Goal: Task Accomplishment & Management: Use online tool/utility

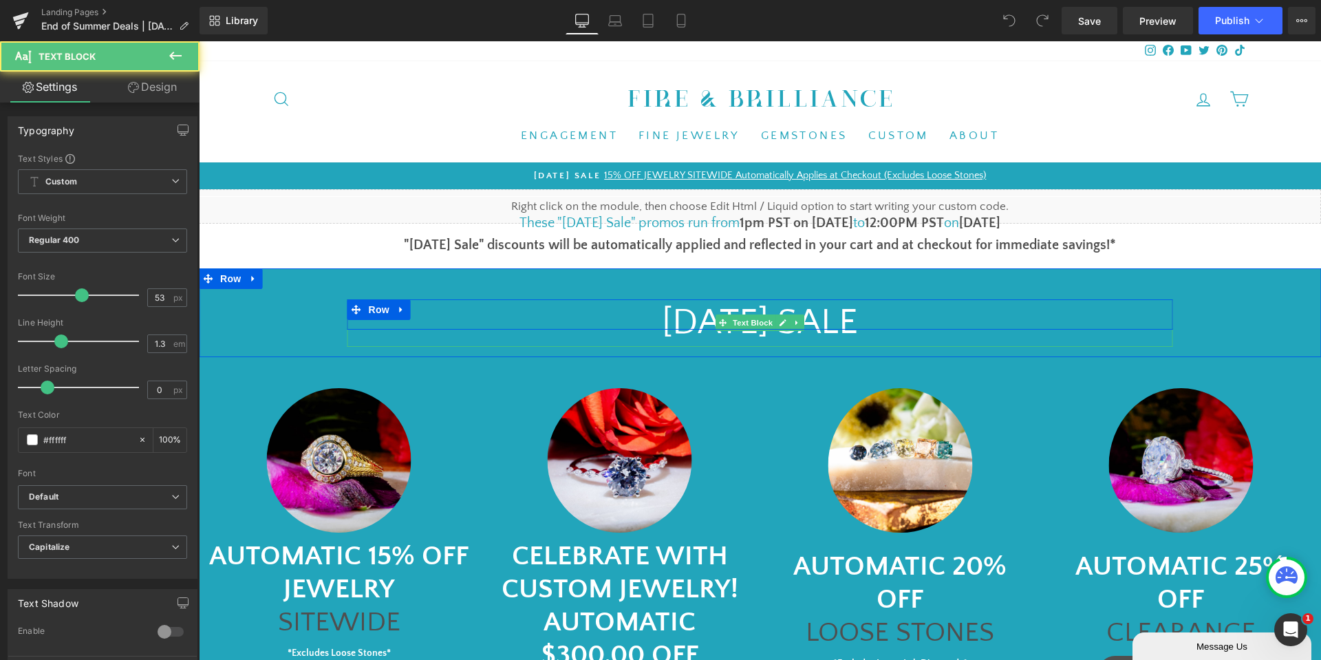
click at [768, 308] on p "[DATE] SALE" at bounding box center [761, 322] width 826 height 47
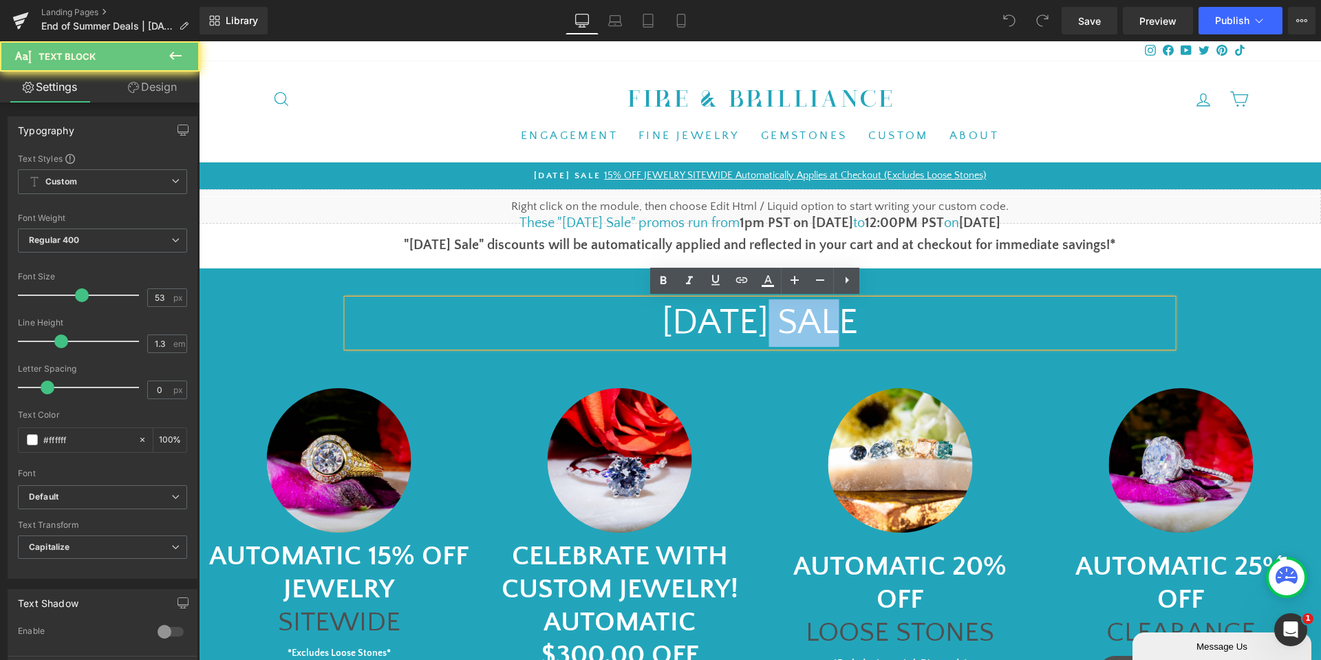
click at [768, 308] on p "[DATE] SALE" at bounding box center [761, 322] width 826 height 47
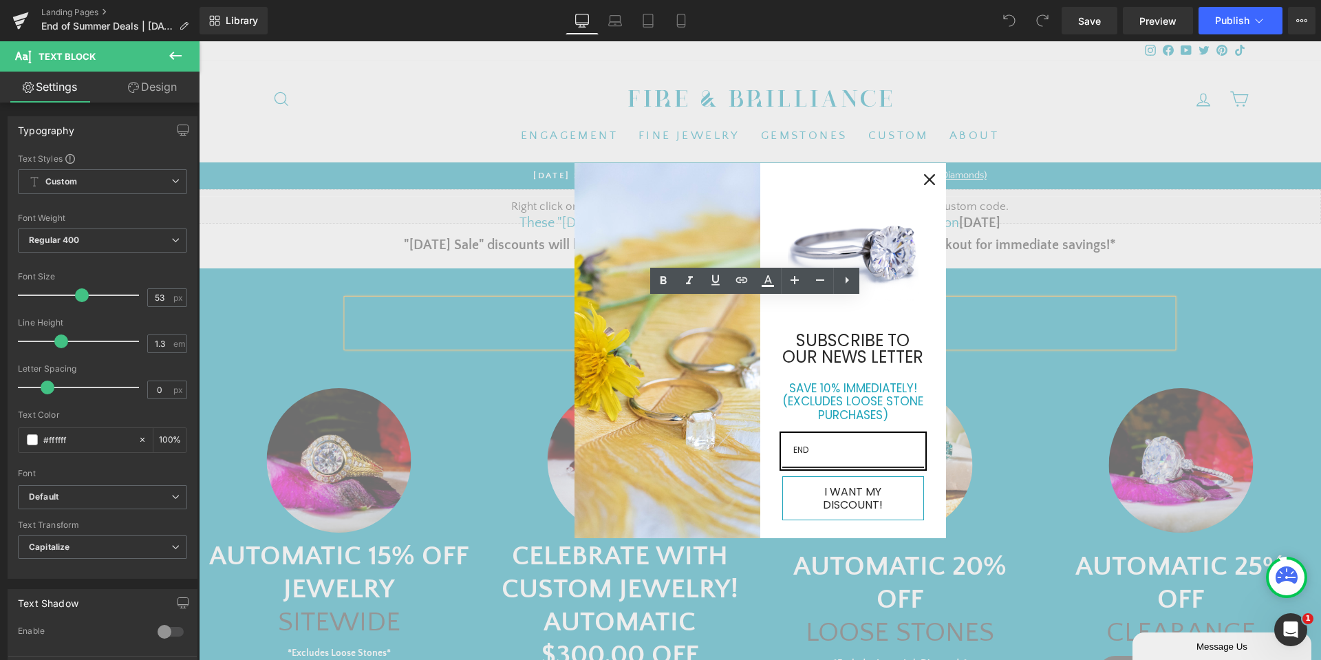
type input "END"
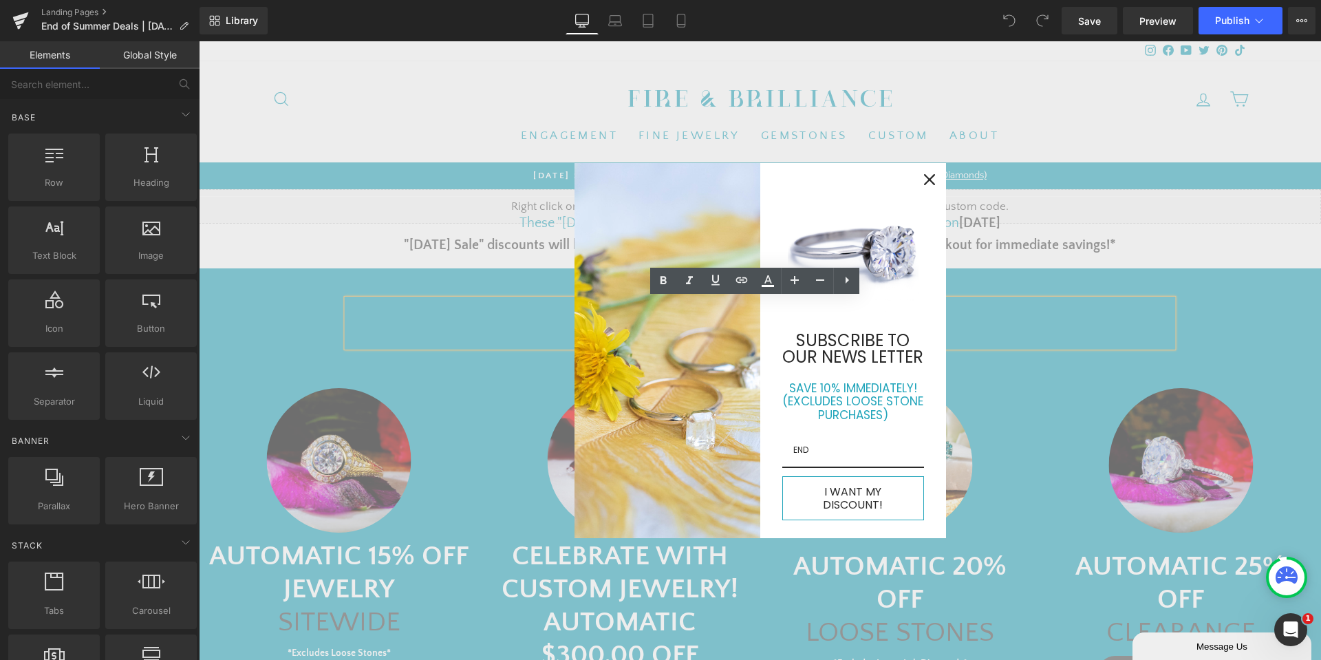
click at [927, 185] on icon "close icon" at bounding box center [929, 179] width 11 height 11
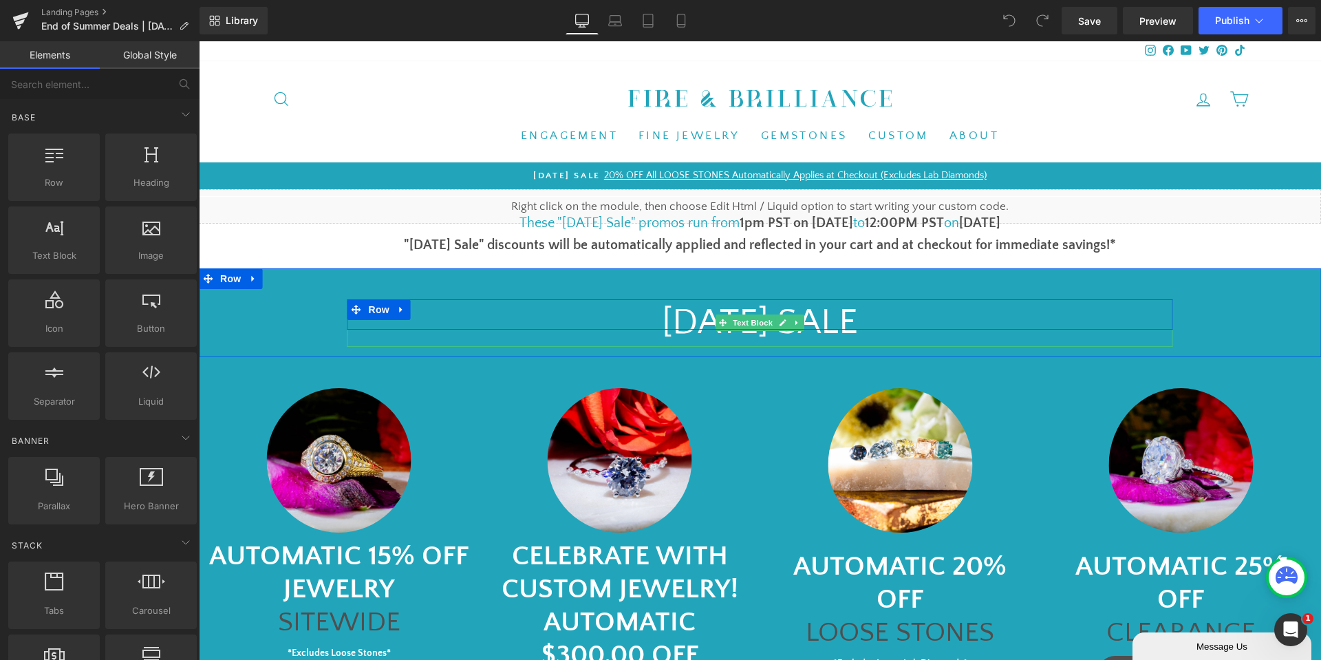
click at [793, 322] on icon at bounding box center [797, 323] width 8 height 8
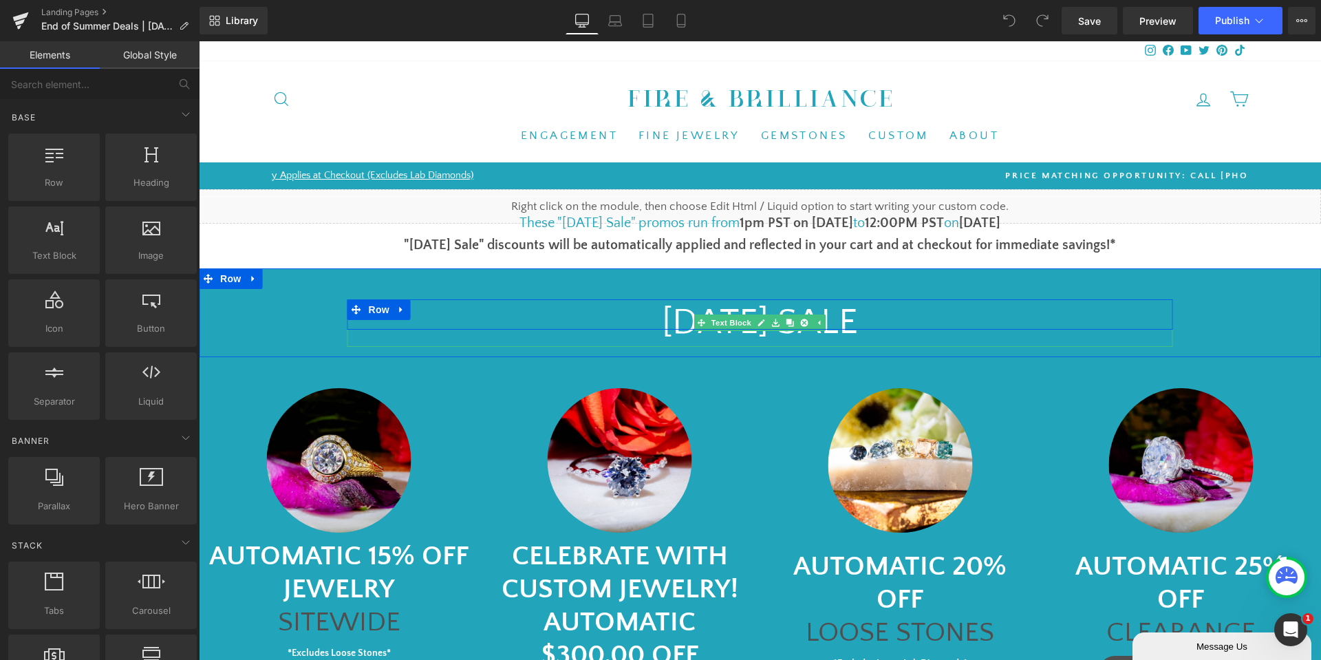
click at [840, 318] on p "[DATE] SALE" at bounding box center [761, 322] width 826 height 47
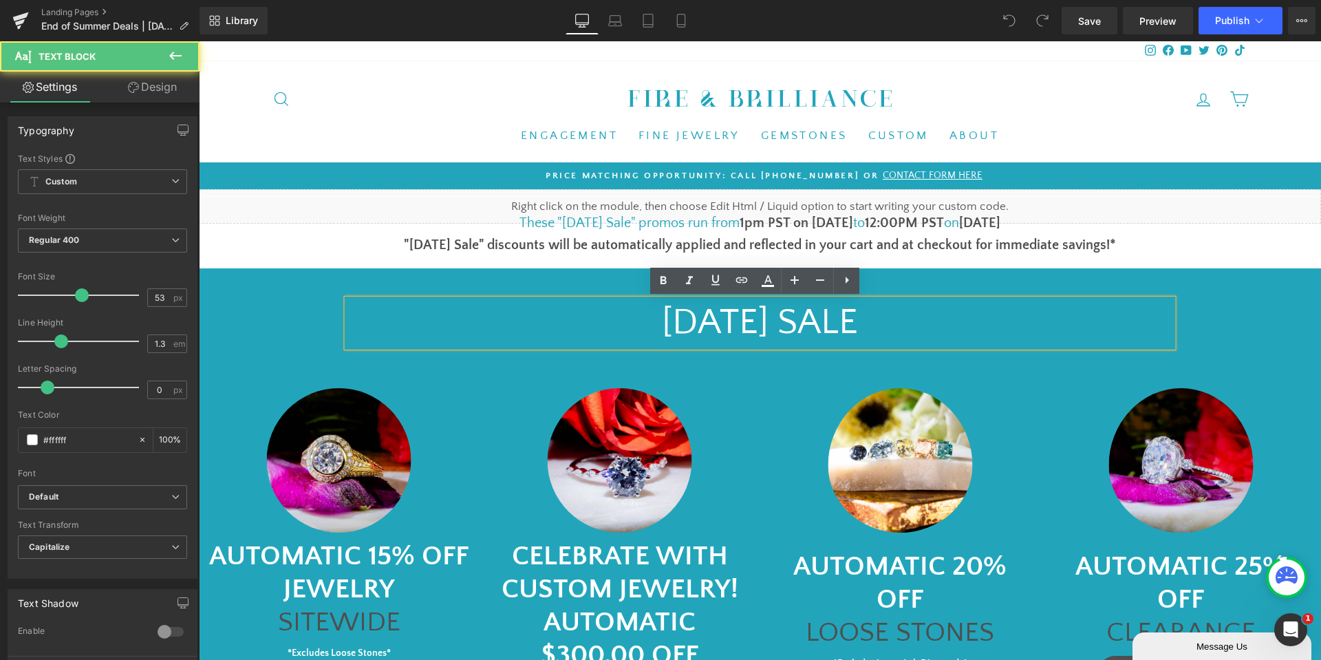
click at [840, 315] on p "[DATE] SALE" at bounding box center [761, 322] width 826 height 47
click at [840, 314] on p "[DATE] SALE" at bounding box center [761, 322] width 826 height 47
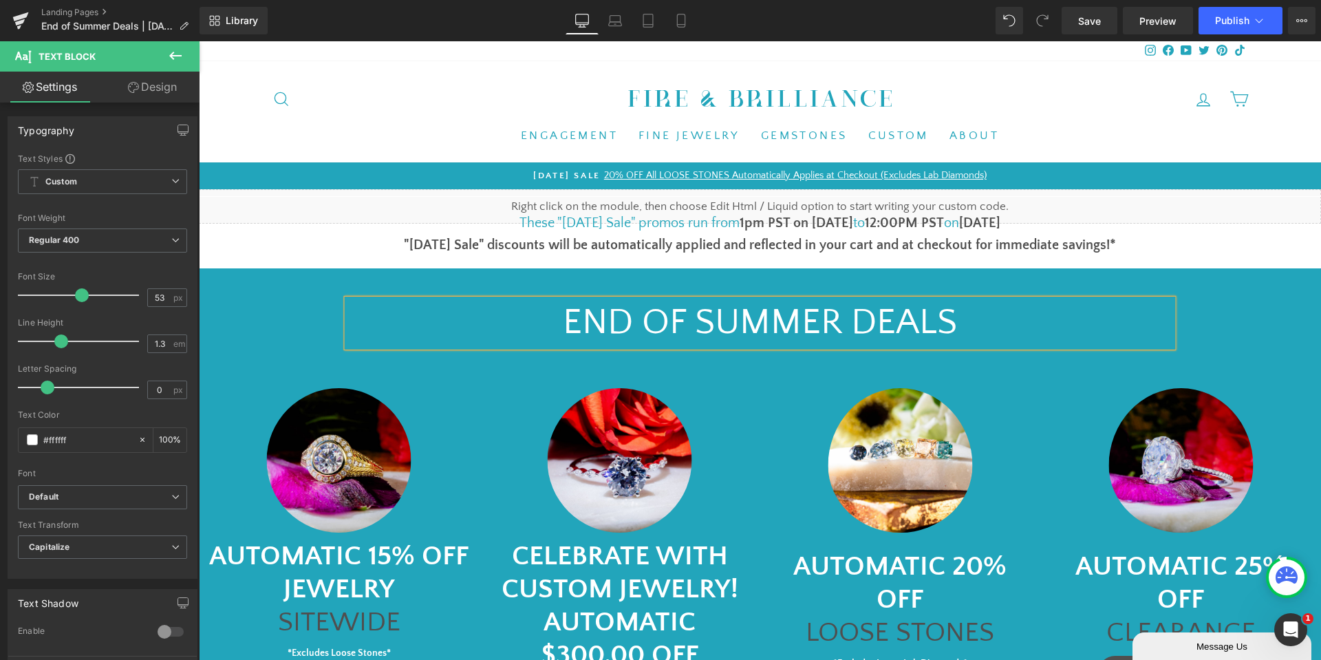
click at [576, 226] on font "These "[DATE] Sale" promos run from" at bounding box center [630, 222] width 220 height 15
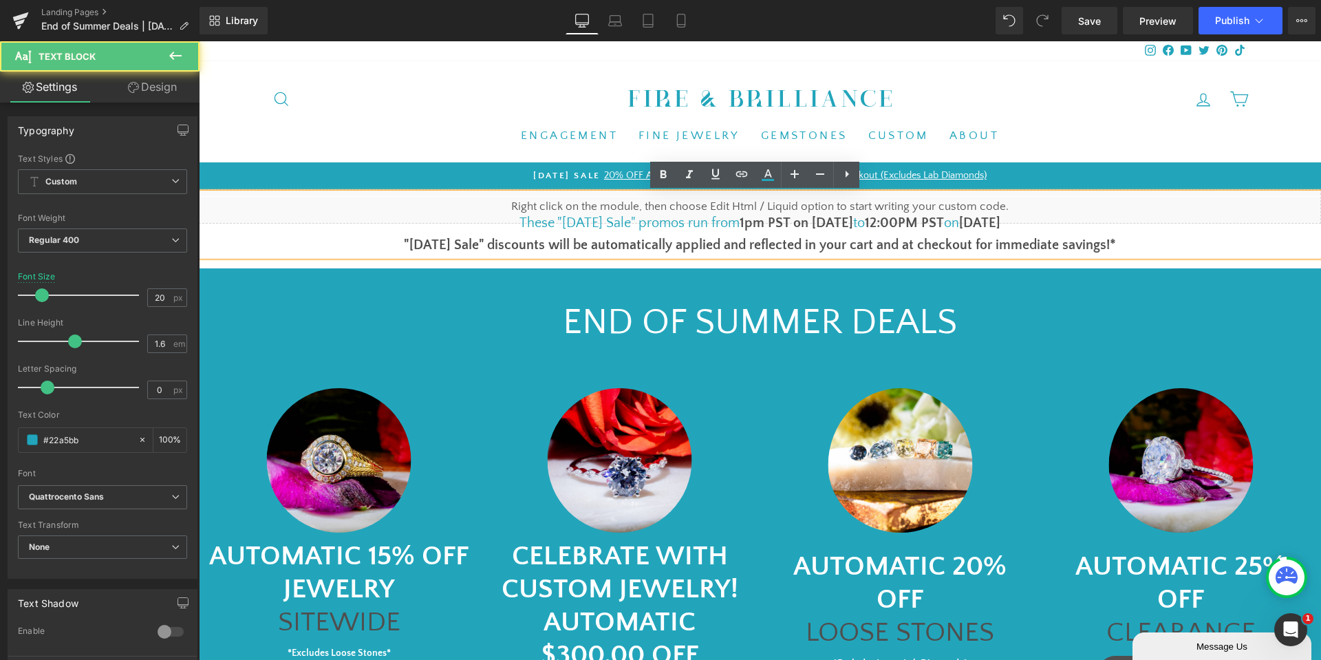
click at [577, 224] on font "These "[DATE] Sale" promos run from" at bounding box center [630, 222] width 220 height 15
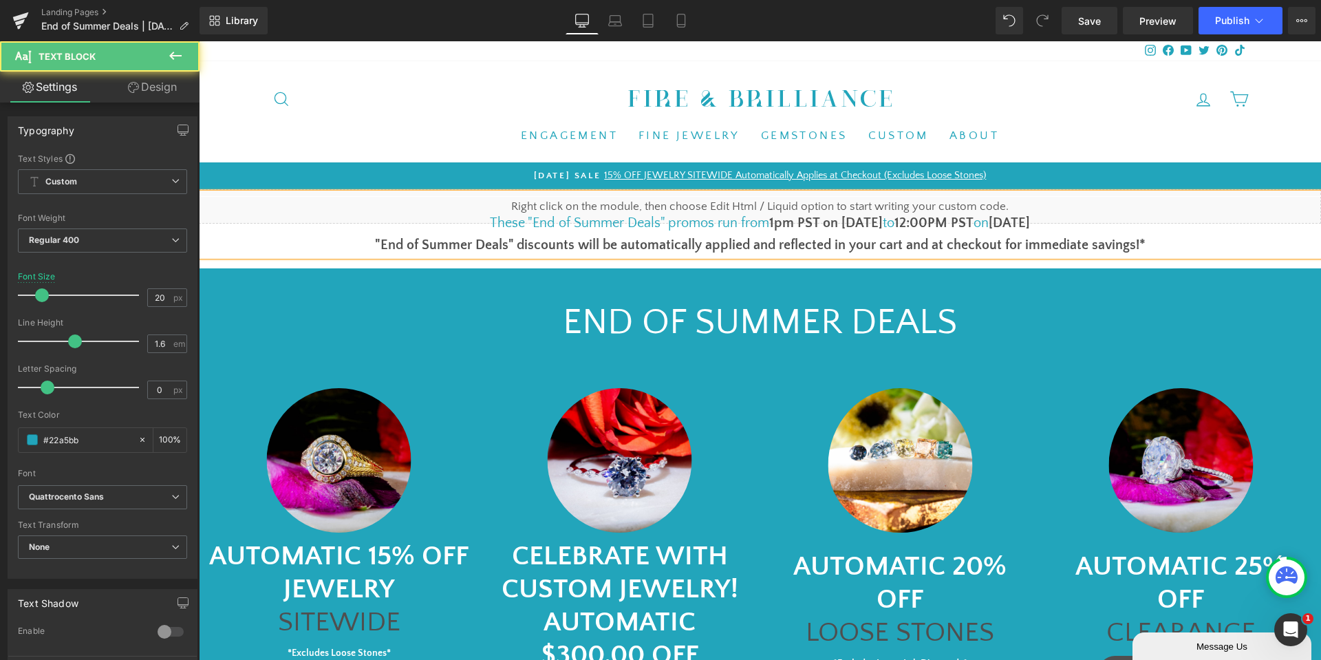
click at [830, 220] on font "1pm PST on [DATE]" at bounding box center [826, 222] width 114 height 15
click at [299, 245] on p ""End of Summer Deals" discounts will be automatically applied and reflected in …" at bounding box center [760, 245] width 1260 height 22
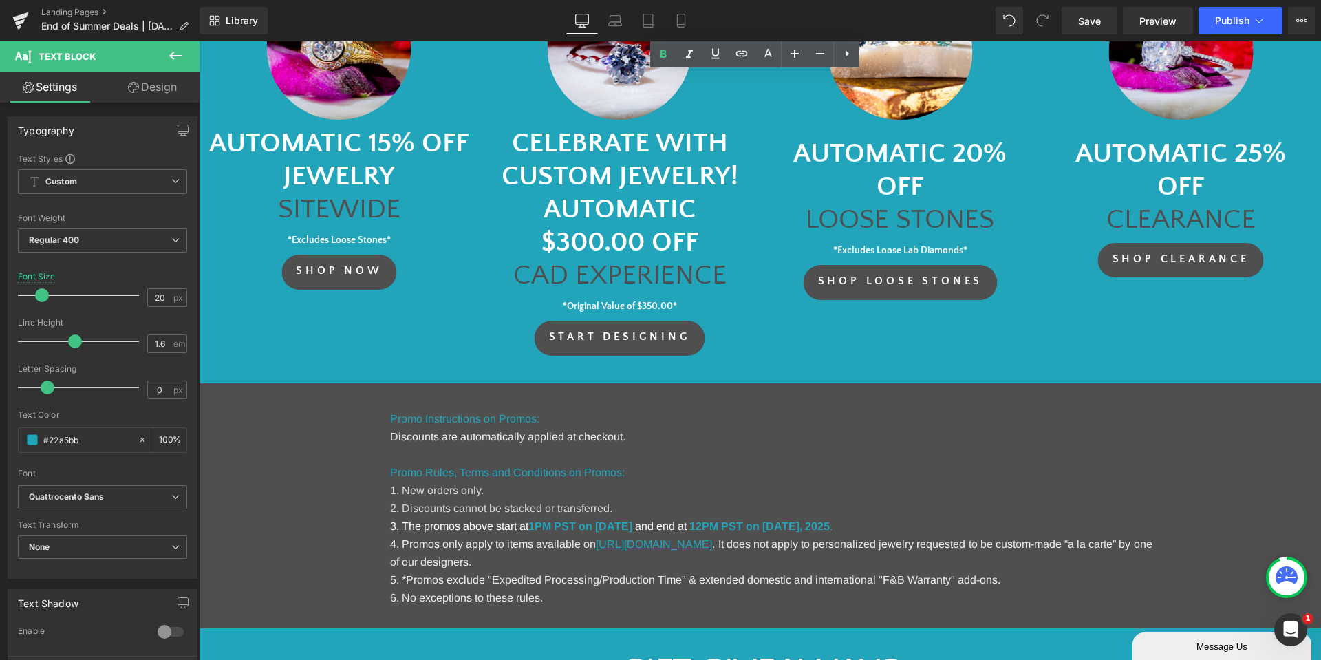
scroll to position [551, 0]
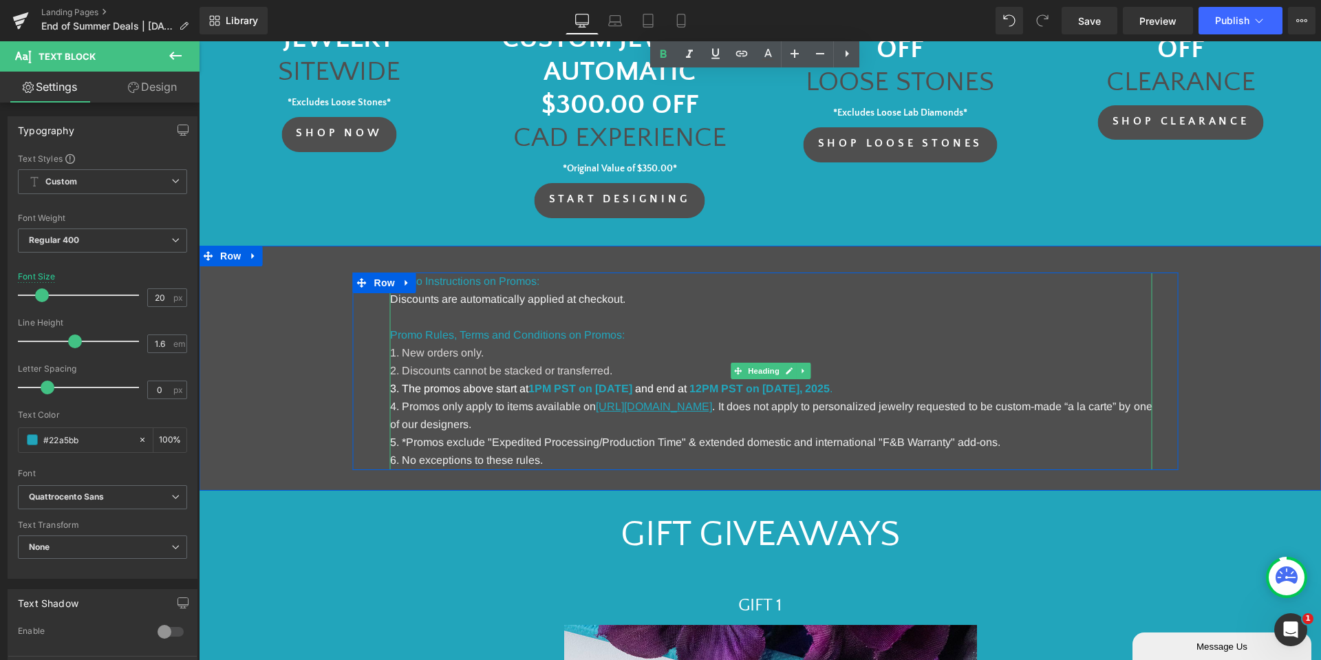
click at [632, 390] on strong "1PM PST on [DATE]" at bounding box center [581, 389] width 104 height 12
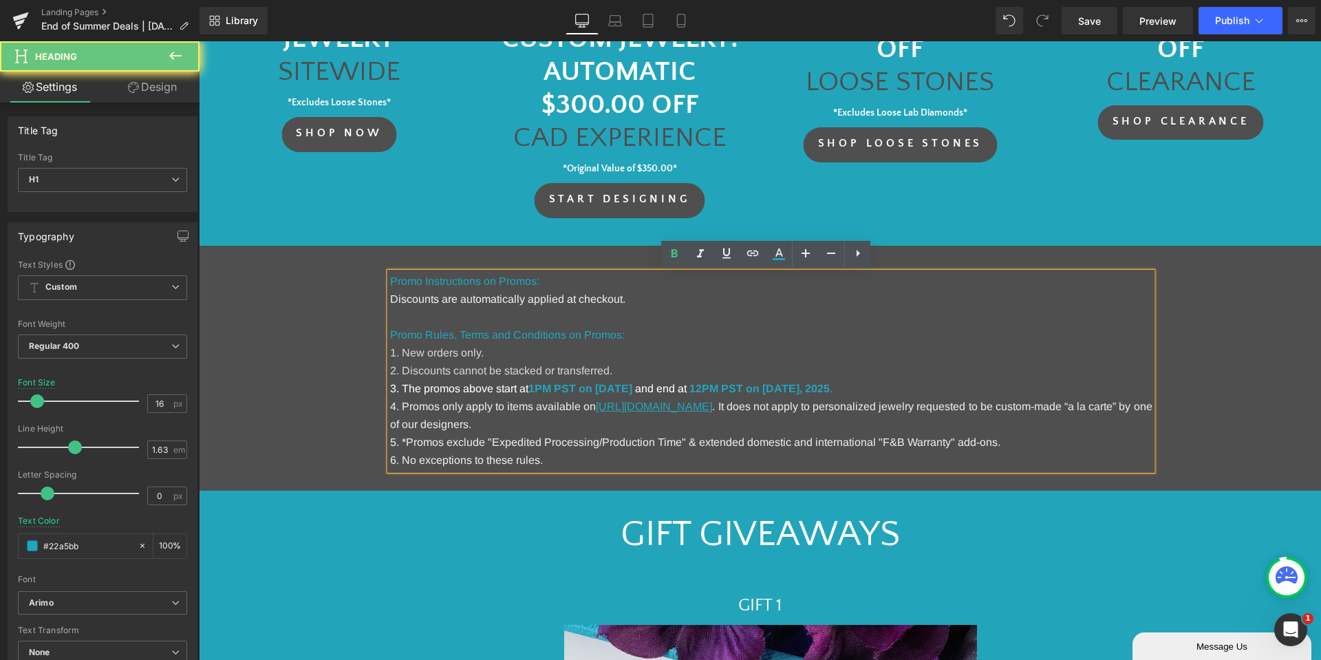
click at [632, 390] on strong "1PM PST on [DATE]" at bounding box center [581, 389] width 104 height 12
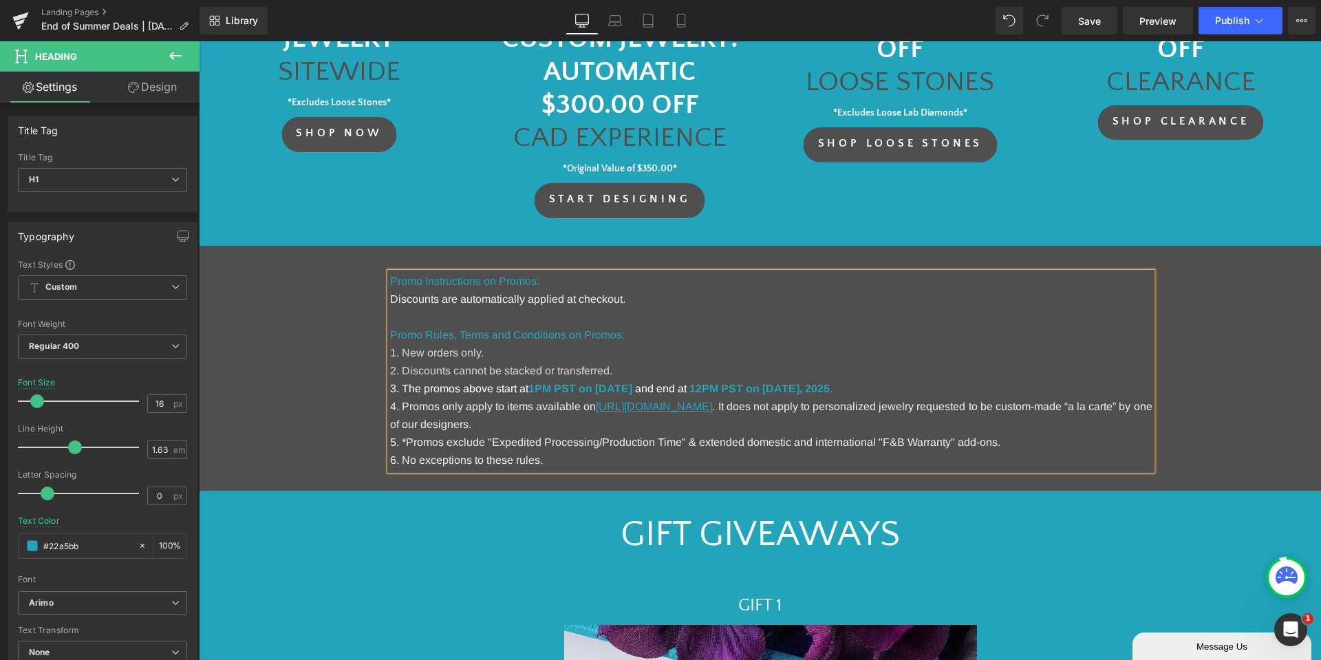
click at [291, 411] on div "Promo Instructions on Promos: Discounts are automatically applied at checkout. …" at bounding box center [765, 372] width 1111 height 198
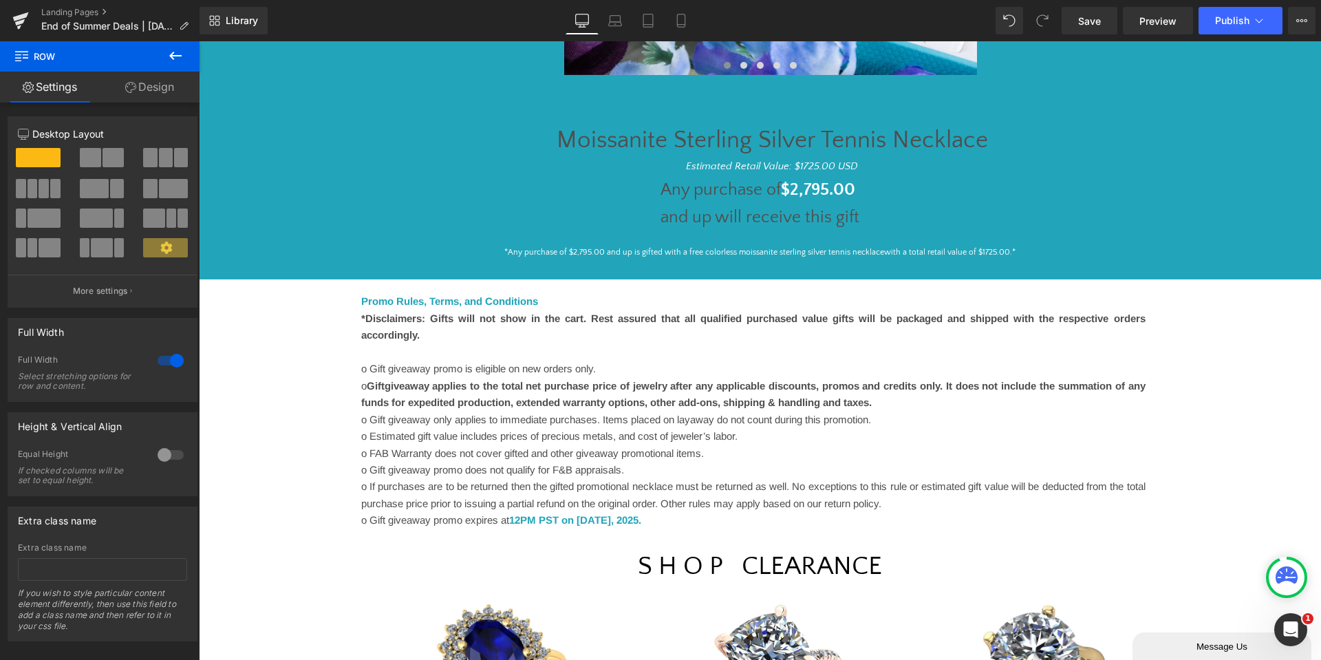
scroll to position [1583, 0]
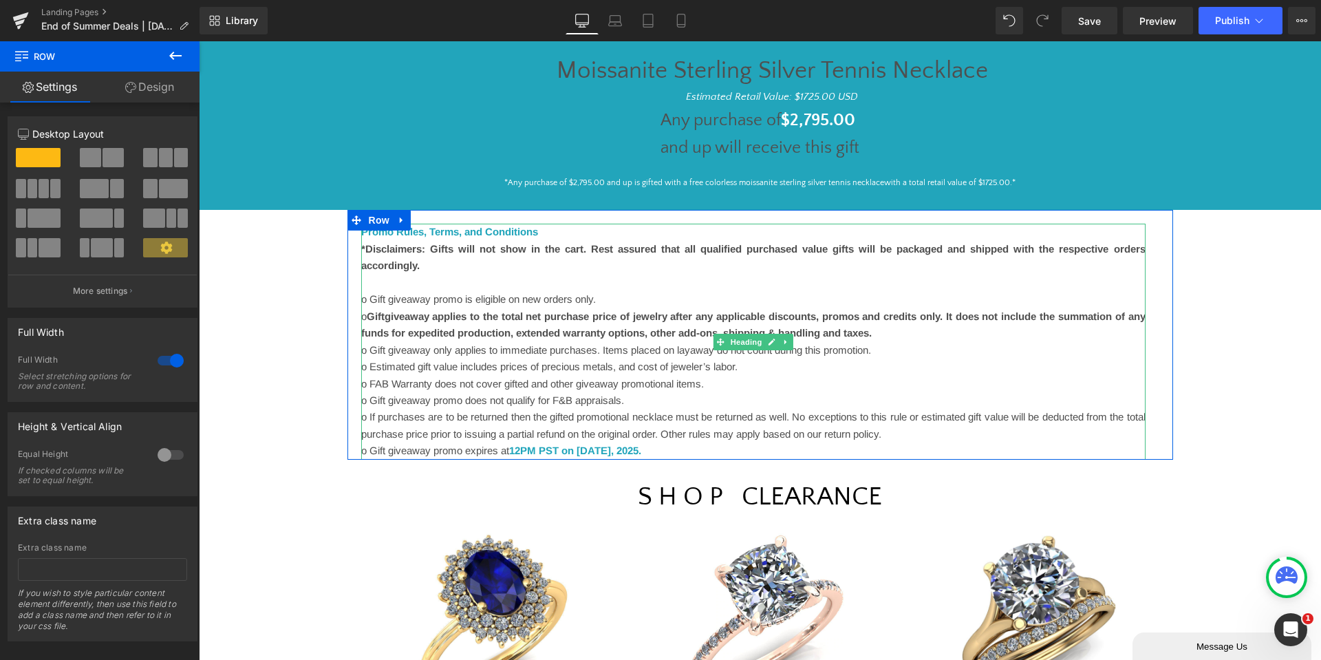
click at [611, 445] on font "12PM PST on [DATE]" at bounding box center [560, 451] width 102 height 12
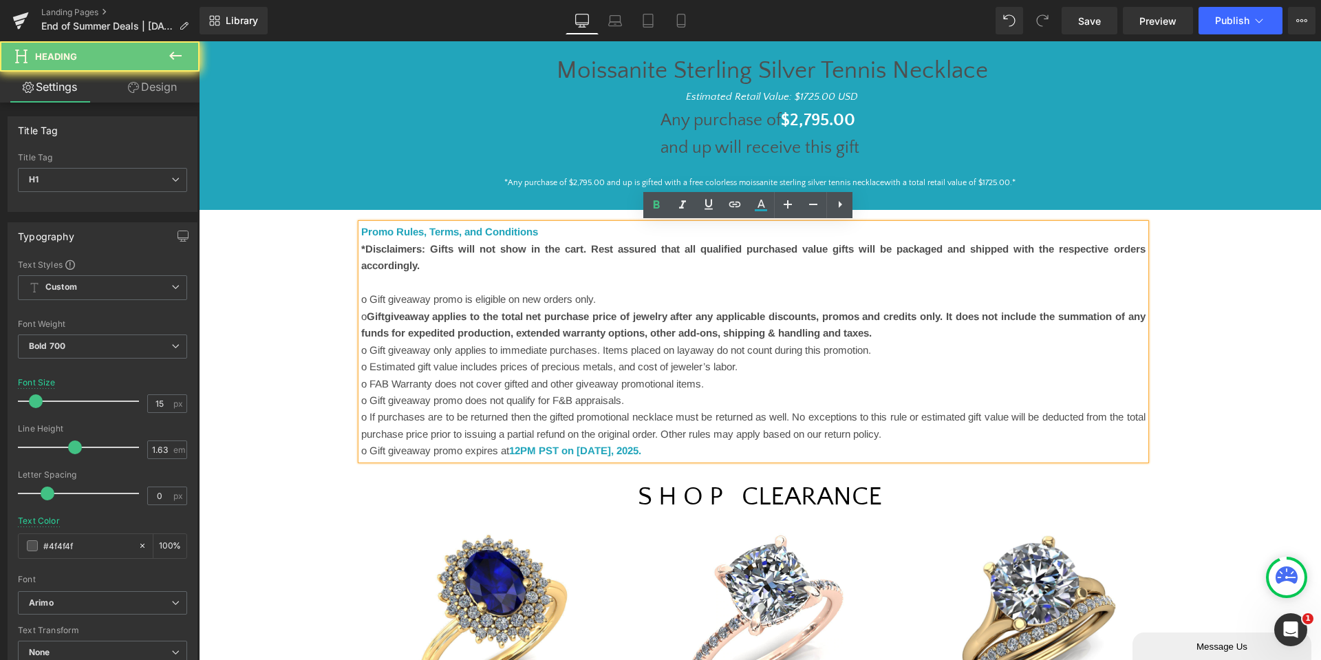
click at [611, 445] on font "12PM PST on [DATE]" at bounding box center [560, 451] width 102 height 12
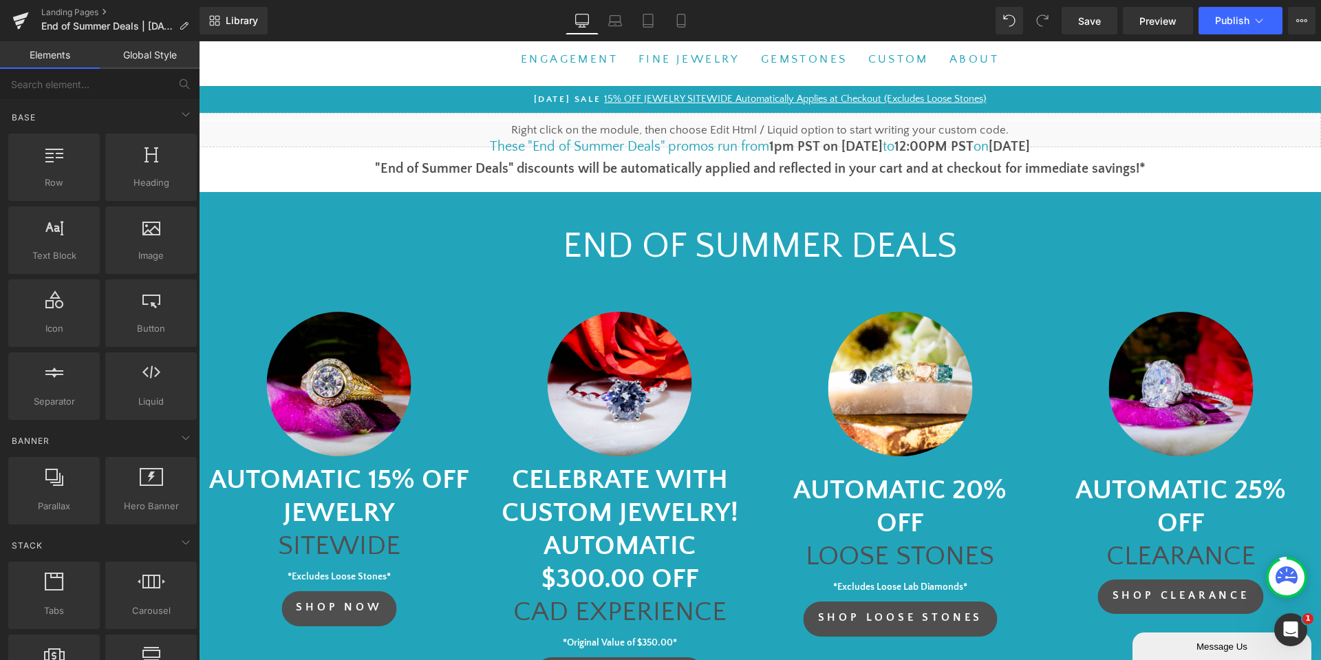
scroll to position [0, 0]
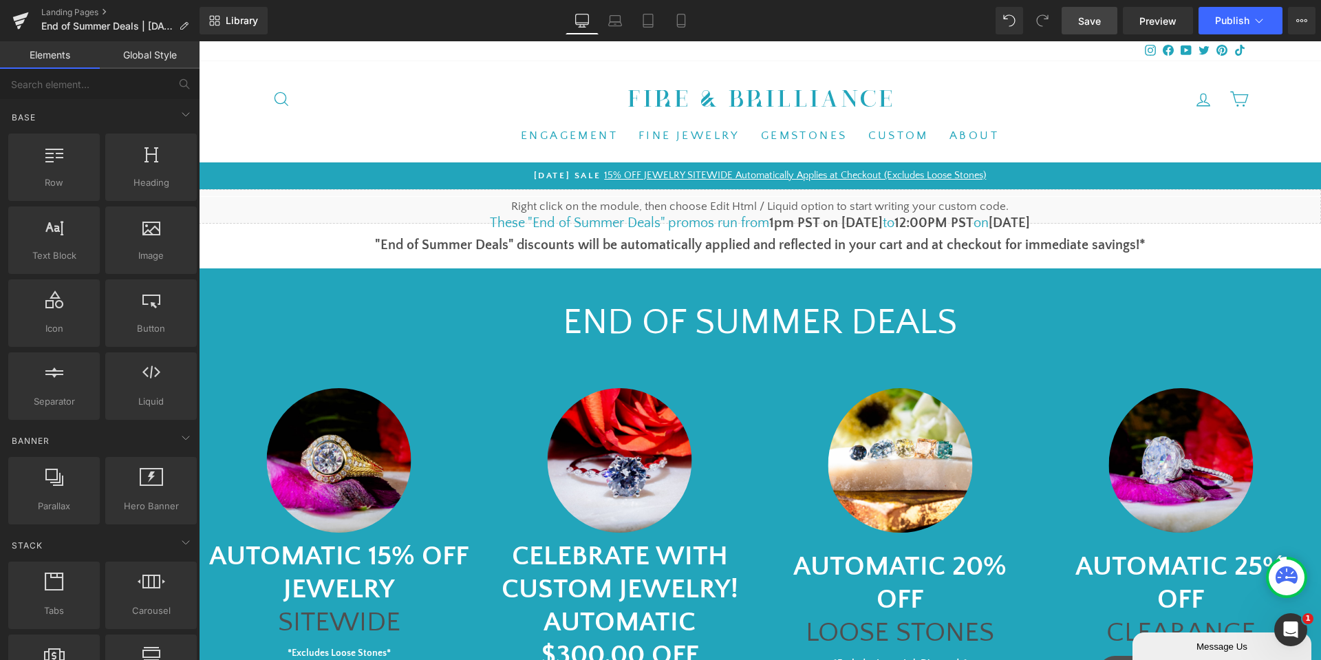
click at [1100, 24] on span "Save" at bounding box center [1089, 21] width 23 height 14
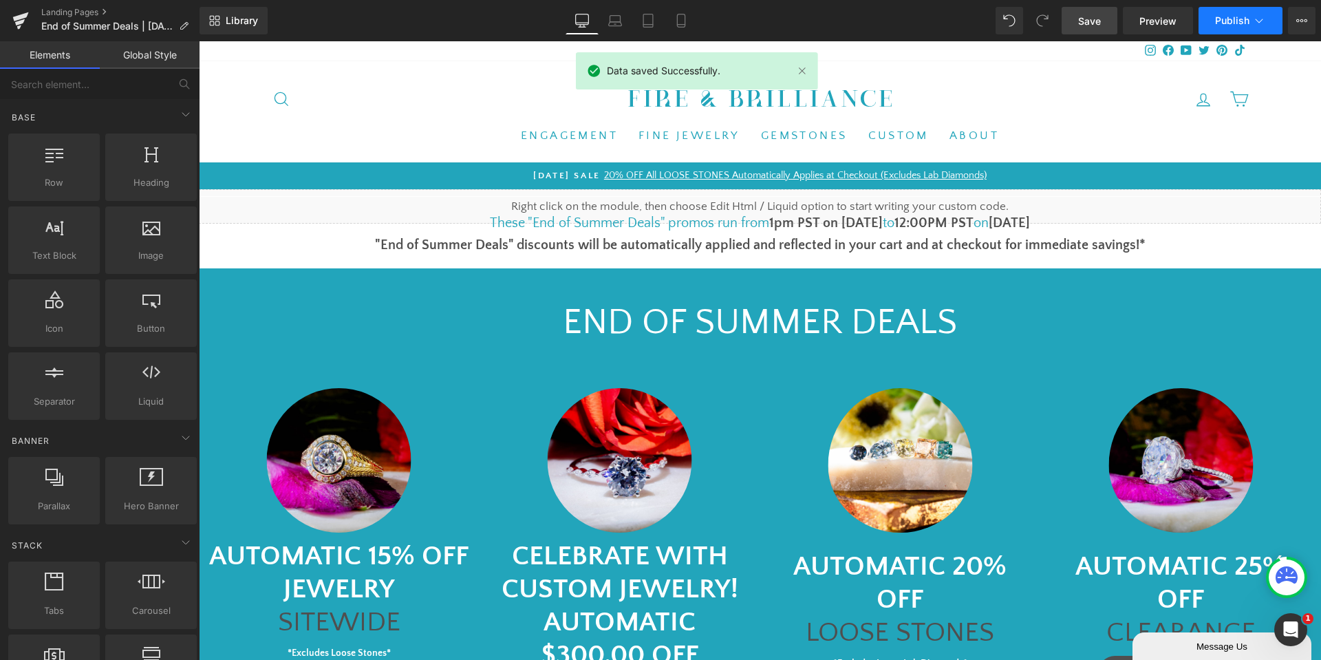
click at [1263, 31] on button "Publish" at bounding box center [1241, 21] width 84 height 28
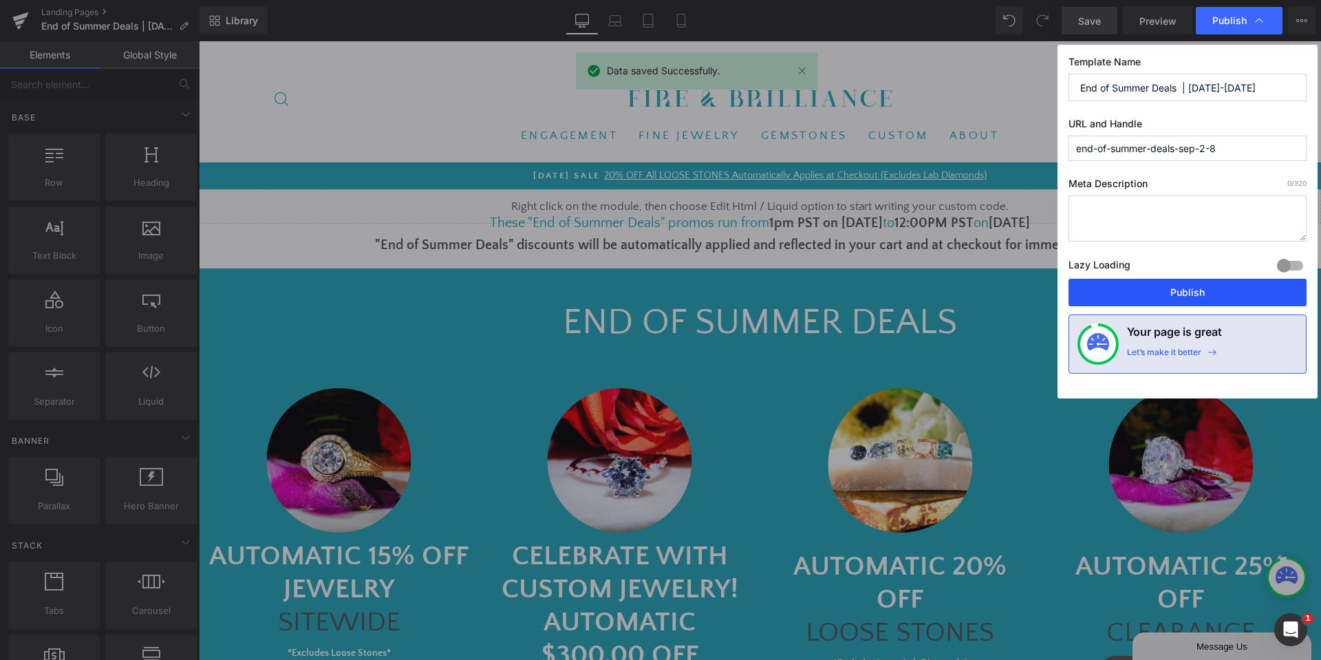
click at [1184, 292] on button "Publish" at bounding box center [1188, 293] width 238 height 28
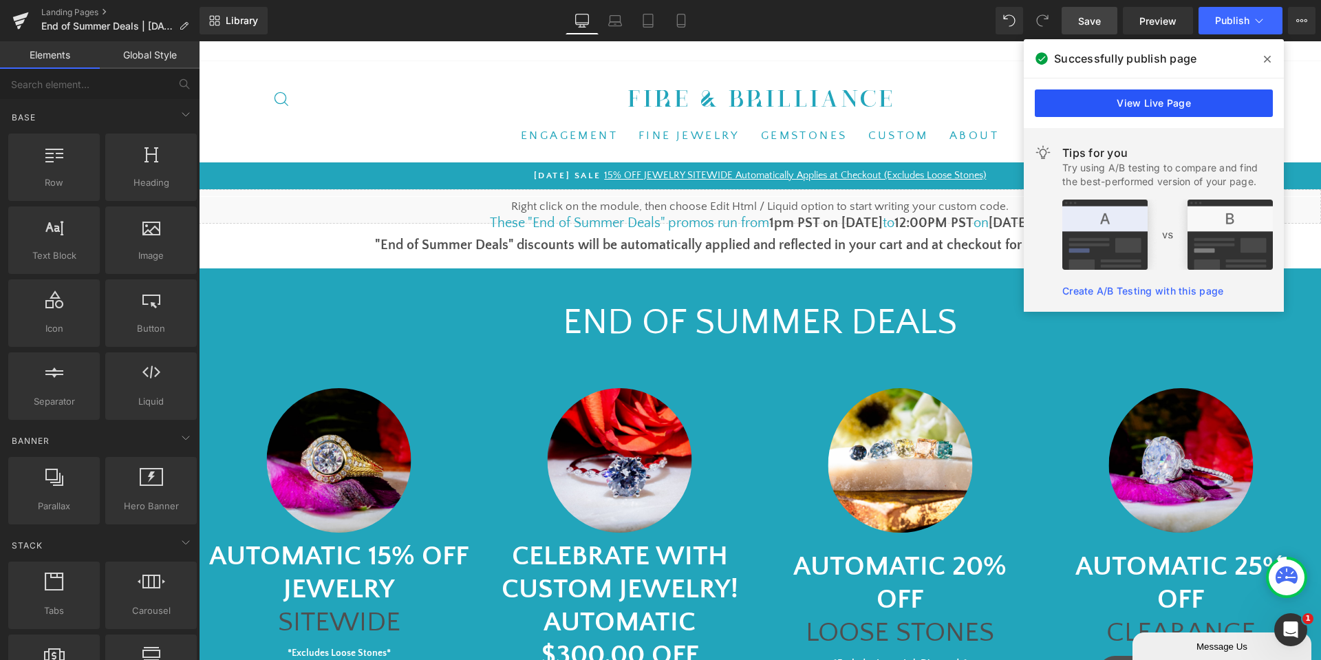
click at [1123, 97] on link "View Live Page" at bounding box center [1154, 103] width 238 height 28
